Goal: Information Seeking & Learning: Learn about a topic

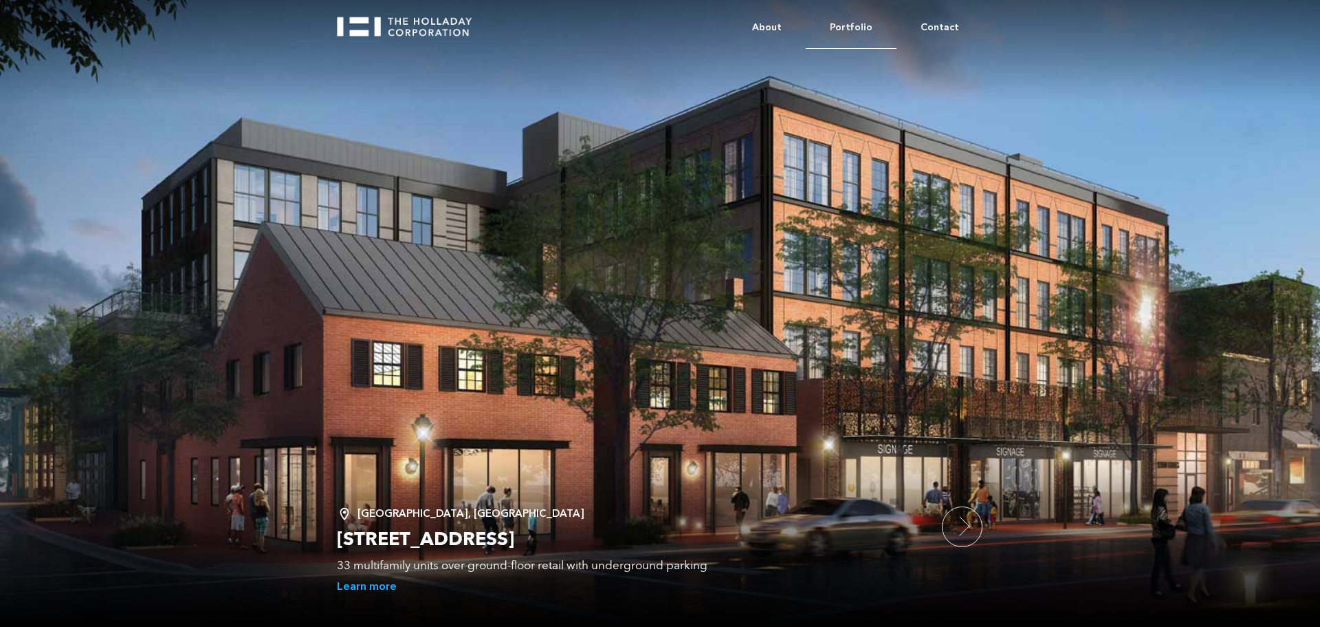
click at [868, 24] on link "Portfolio" at bounding box center [851, 28] width 91 height 42
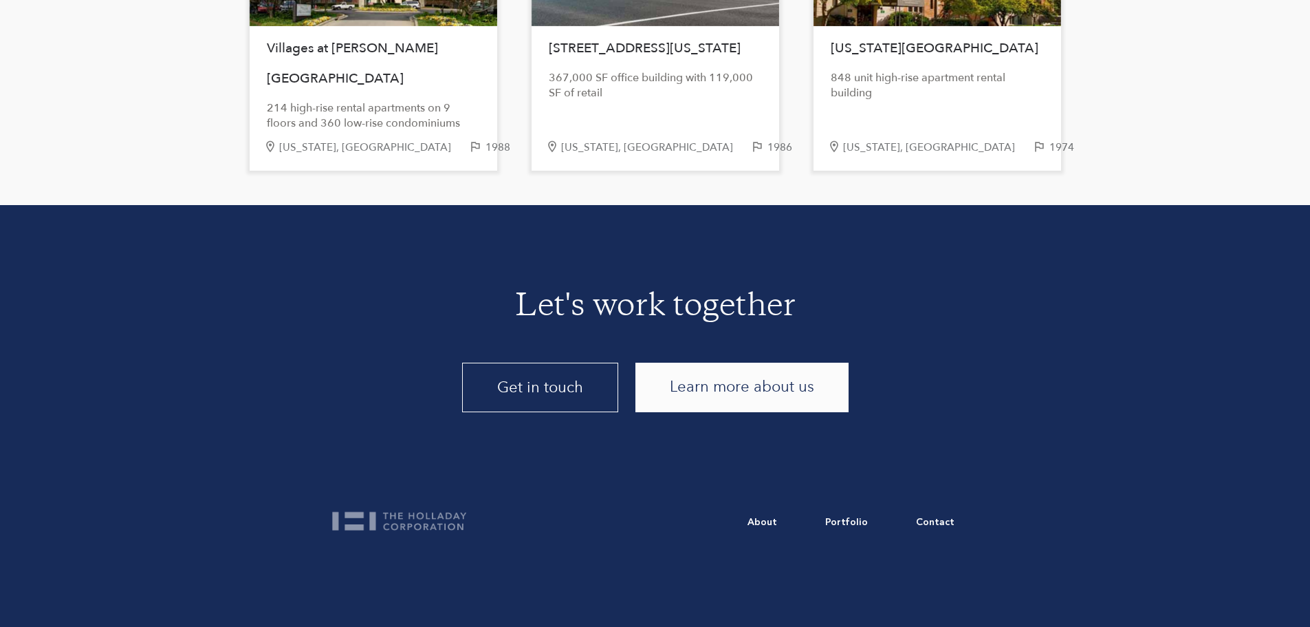
scroll to position [2919, 0]
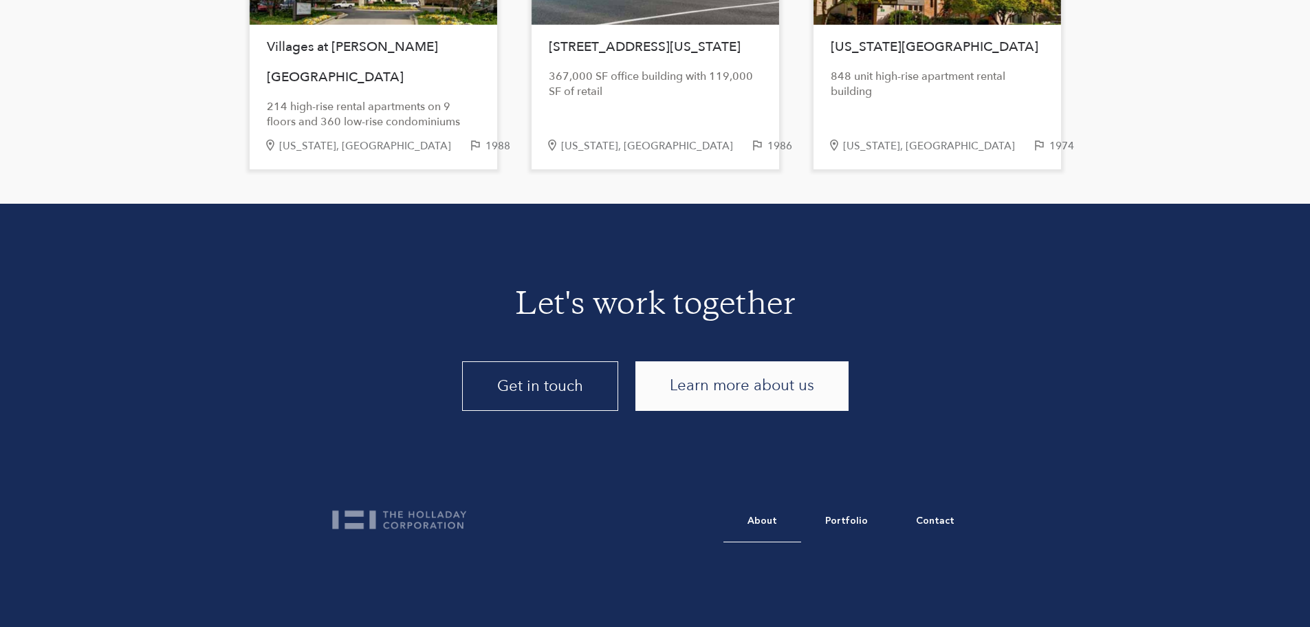
click at [764, 514] on link "About" at bounding box center [763, 521] width 78 height 42
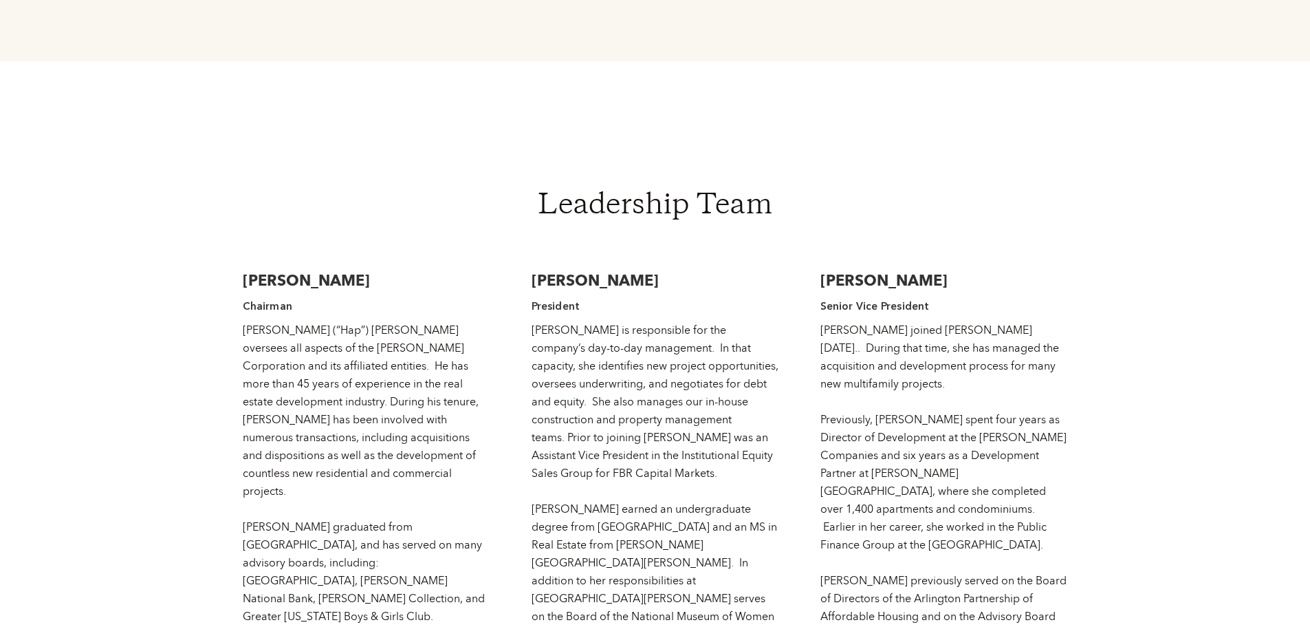
scroll to position [2063, 0]
drag, startPoint x: 532, startPoint y: 224, endPoint x: 721, endPoint y: 211, distance: 189.5
click at [721, 256] on div "[PERSON_NAME] President [PERSON_NAME] is responsible for the company’s day-to-d…" at bounding box center [656, 485] width 248 height 458
drag, startPoint x: 246, startPoint y: 221, endPoint x: 406, endPoint y: 227, distance: 160.3
click at [406, 270] on h3 "[PERSON_NAME]" at bounding box center [367, 280] width 248 height 21
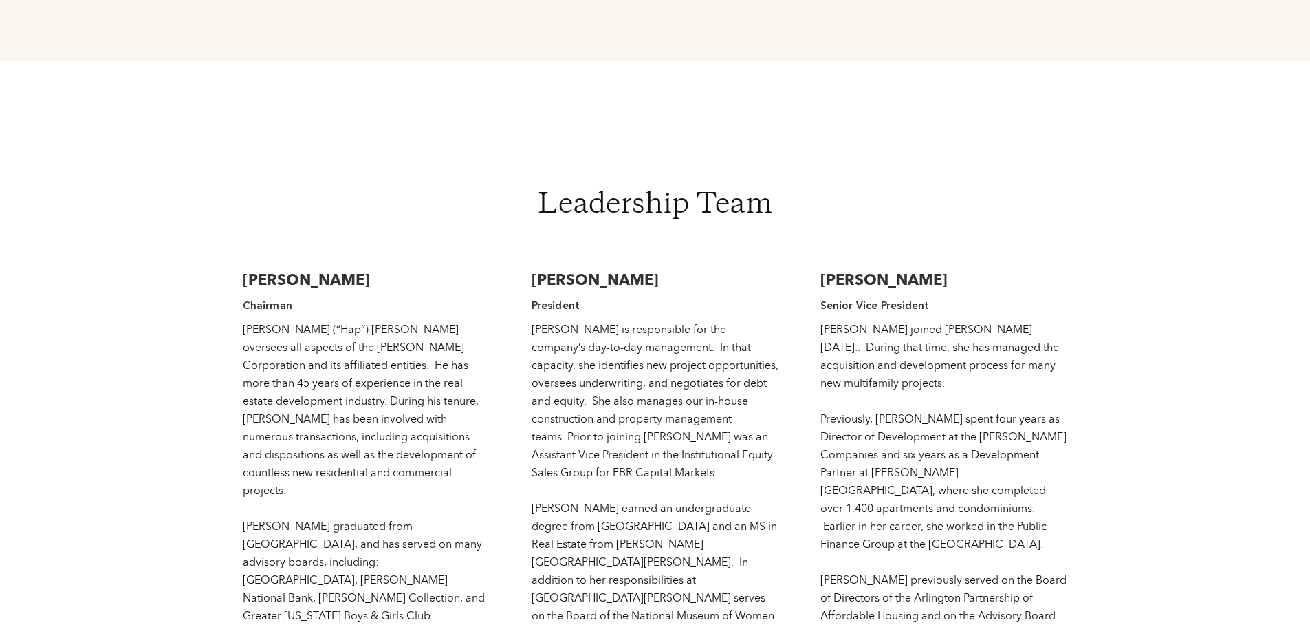
drag, startPoint x: 822, startPoint y: 221, endPoint x: 959, endPoint y: 215, distance: 137.7
click at [959, 256] on div "[PERSON_NAME] Senior Vice President [PERSON_NAME] joined [PERSON_NAME] [DATE]..…" at bounding box center [944, 485] width 248 height 458
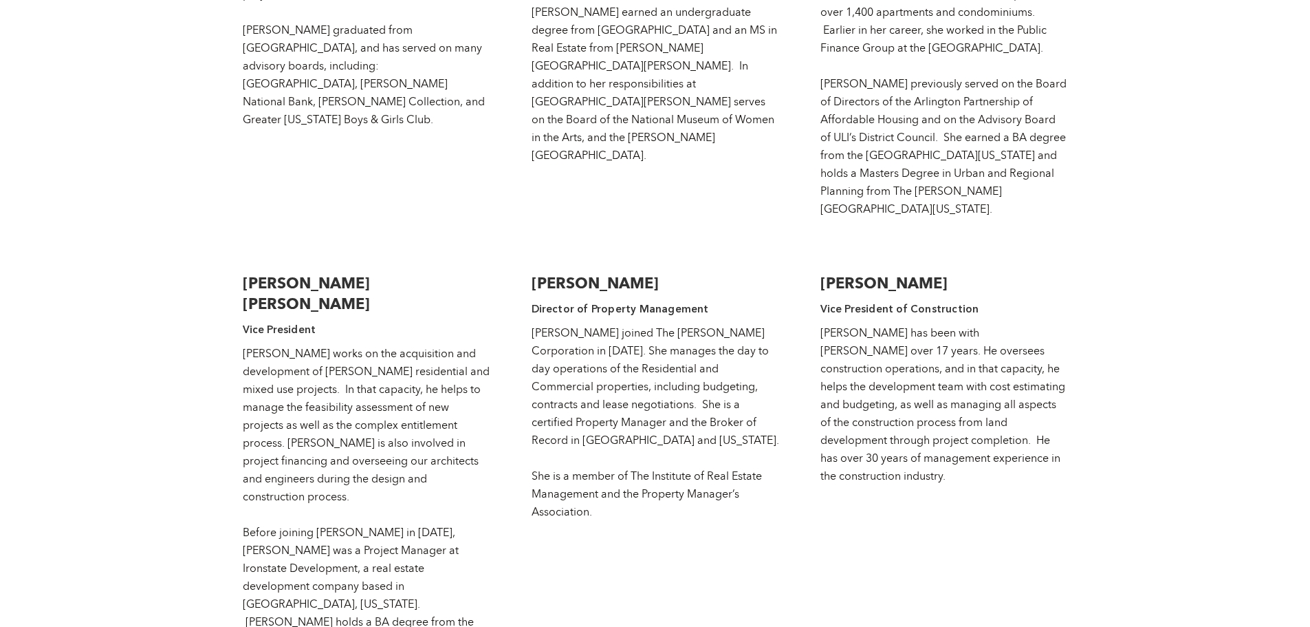
scroll to position [2613, 0]
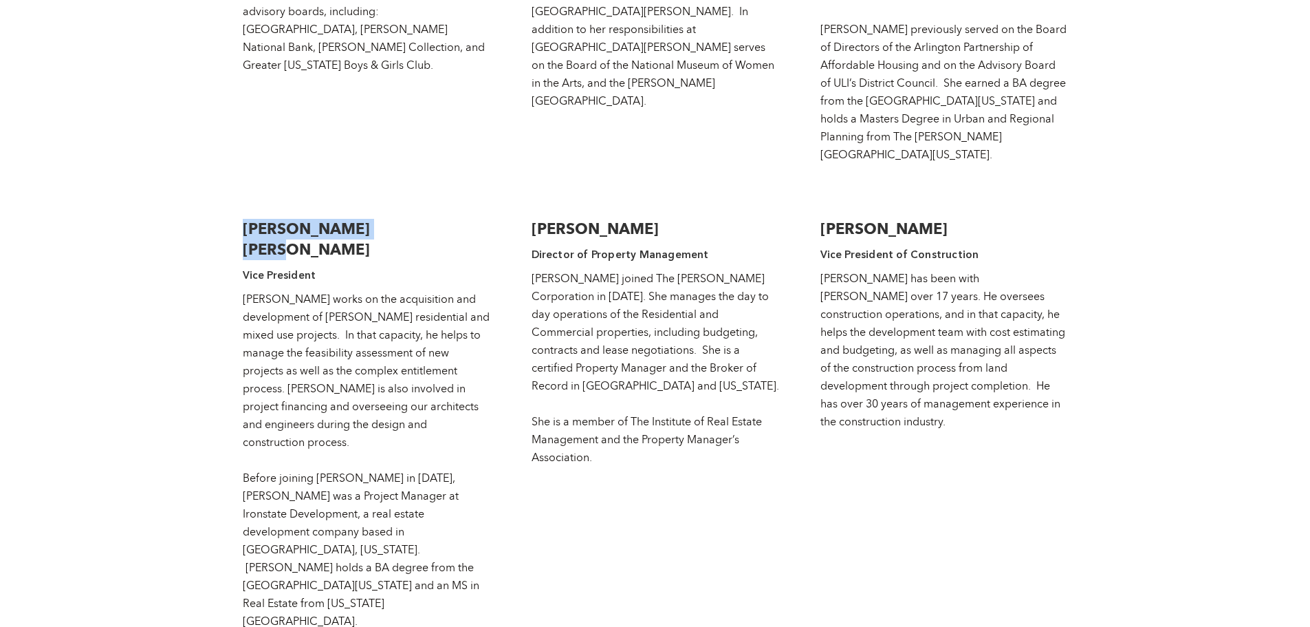
drag, startPoint x: 244, startPoint y: 135, endPoint x: 411, endPoint y: 133, distance: 166.4
click at [411, 219] on h3 "[PERSON_NAME] [PERSON_NAME]" at bounding box center [367, 239] width 248 height 41
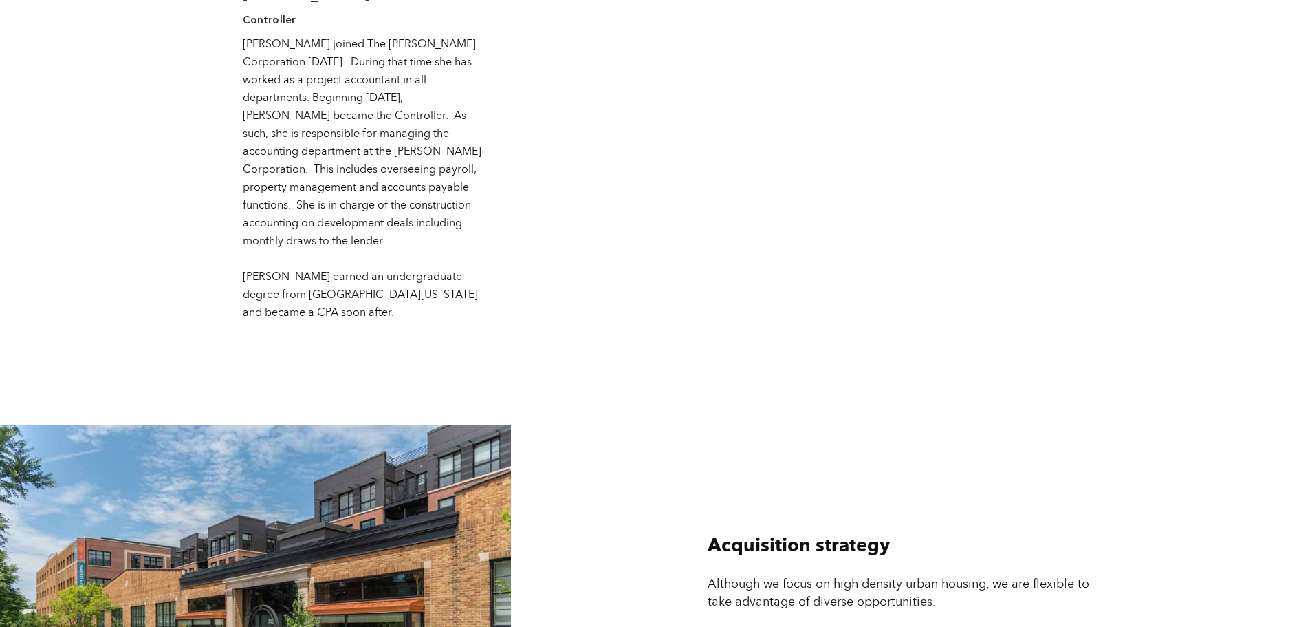
scroll to position [3439, 0]
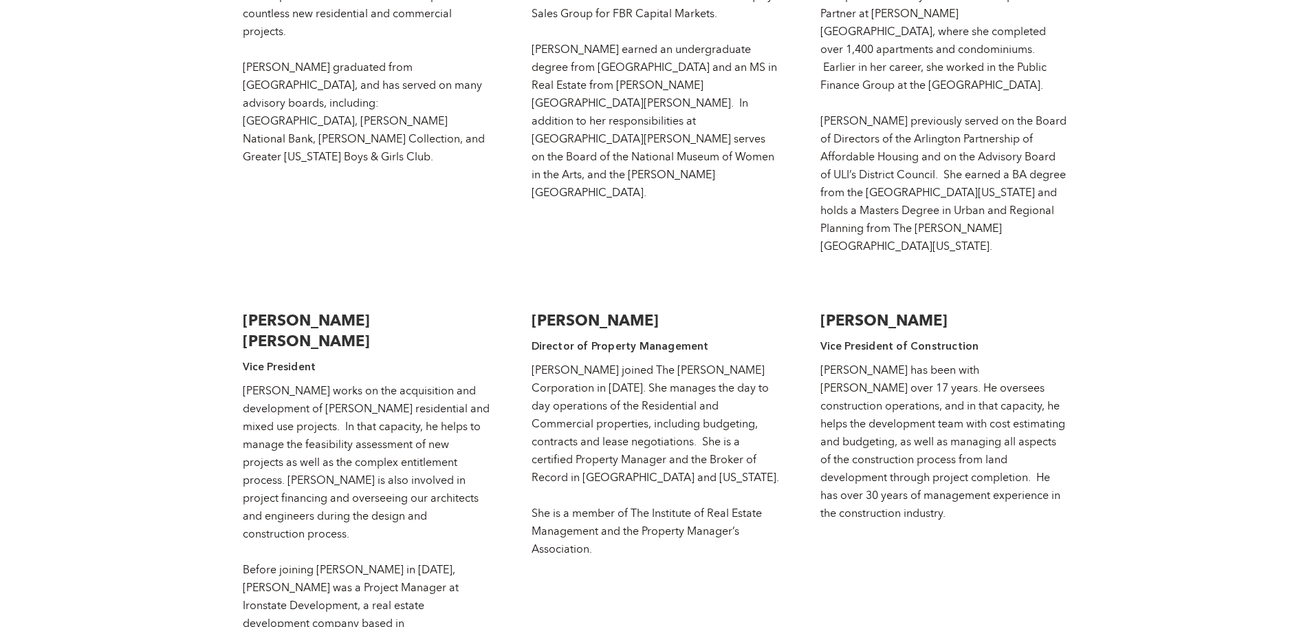
scroll to position [2545, 0]
